Goal: Check status: Check status

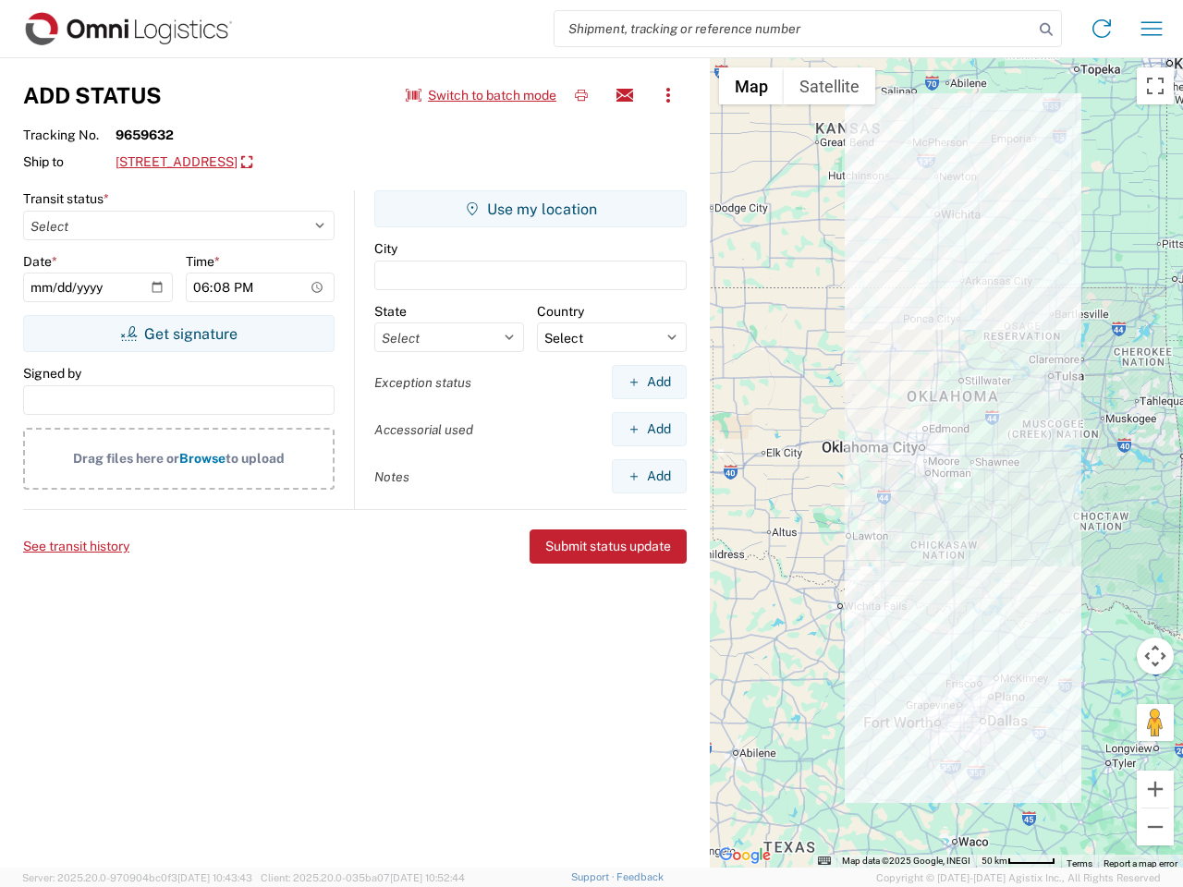
click at [794, 29] on input "search" at bounding box center [793, 28] width 479 height 35
click at [1046, 30] on icon at bounding box center [1046, 30] width 26 height 26
click at [1102, 29] on icon at bounding box center [1102, 29] width 30 height 30
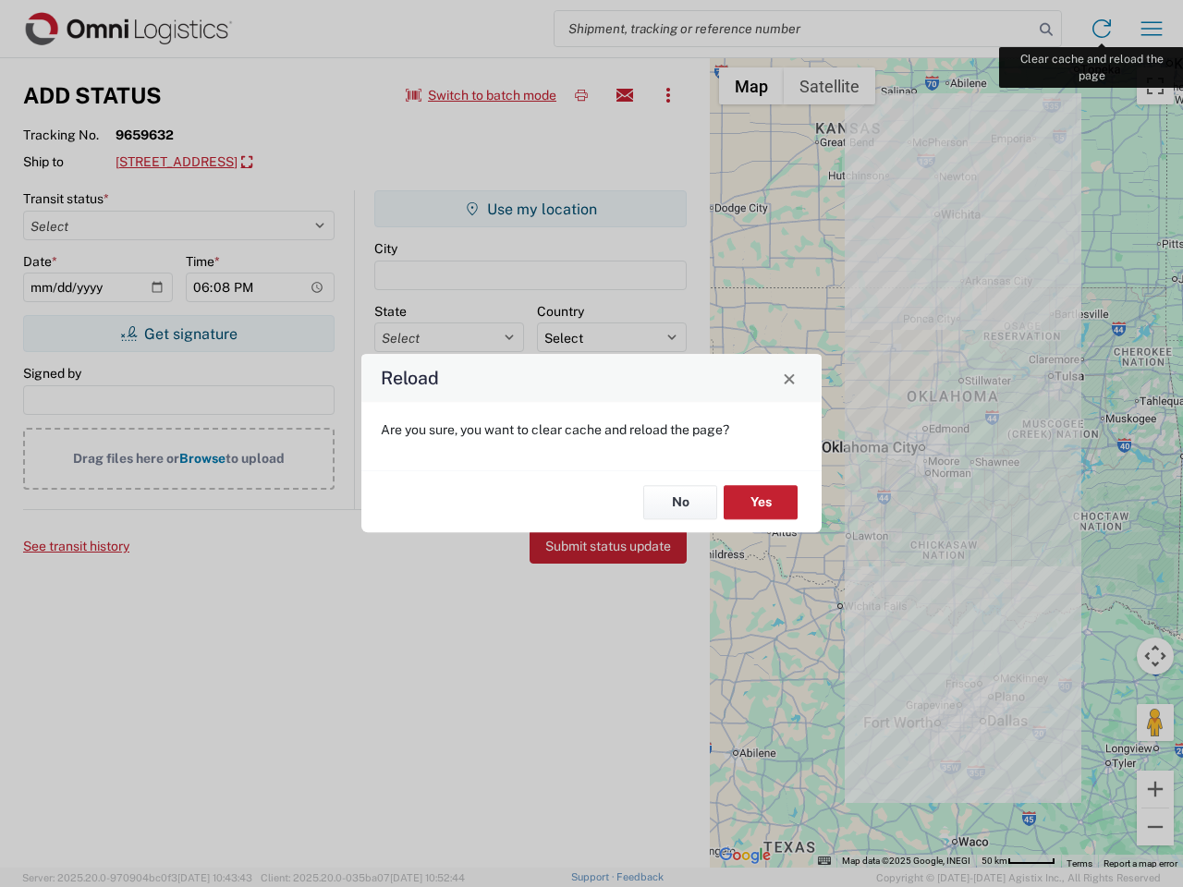
click at [1151, 29] on div "Reload Are you sure, you want to clear cache and reload the page? No Yes" at bounding box center [591, 443] width 1183 height 887
click at [481, 95] on div "Reload Are you sure, you want to clear cache and reload the page? No Yes" at bounding box center [591, 443] width 1183 height 887
click at [581, 95] on div "Reload Are you sure, you want to clear cache and reload the page? No Yes" at bounding box center [591, 443] width 1183 height 887
click at [625, 95] on div "Reload Are you sure, you want to clear cache and reload the page? No Yes" at bounding box center [591, 443] width 1183 height 887
click at [668, 95] on div "Reload Are you sure, you want to clear cache and reload the page? No Yes" at bounding box center [591, 443] width 1183 height 887
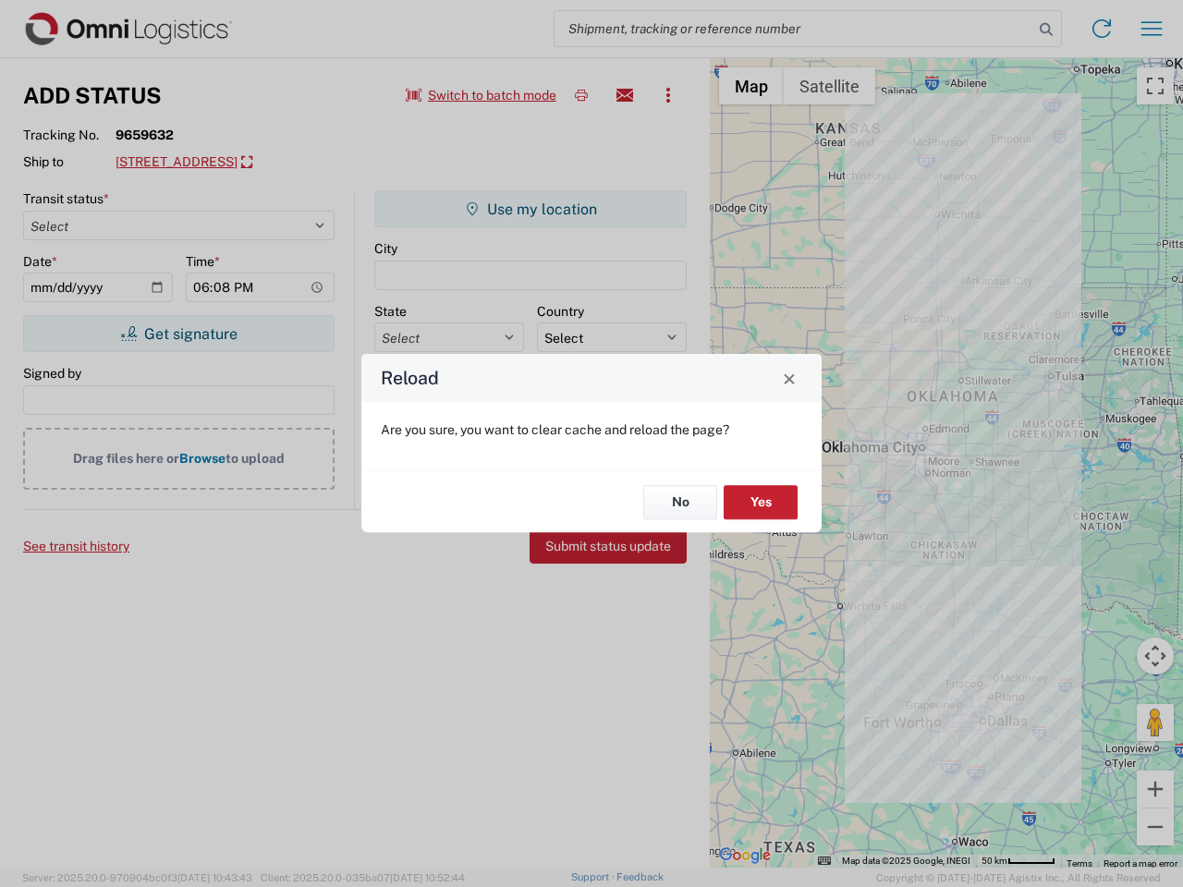
click at [251, 163] on div "Reload Are you sure, you want to clear cache and reload the page? No Yes" at bounding box center [591, 443] width 1183 height 887
click at [178, 334] on div "Reload Are you sure, you want to clear cache and reload the page? No Yes" at bounding box center [591, 443] width 1183 height 887
